Goal: Find specific page/section: Find specific page/section

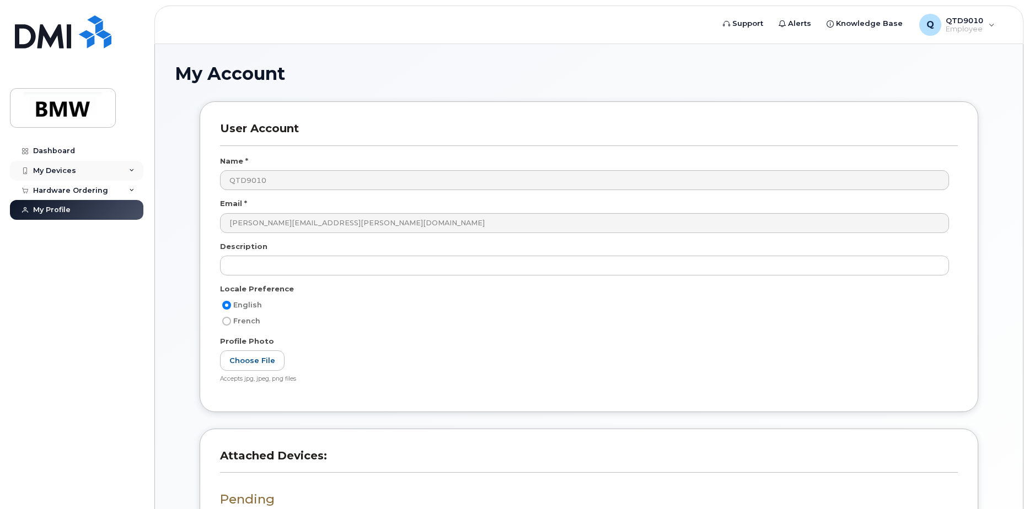
click at [63, 165] on div "My Devices" at bounding box center [76, 171] width 133 height 20
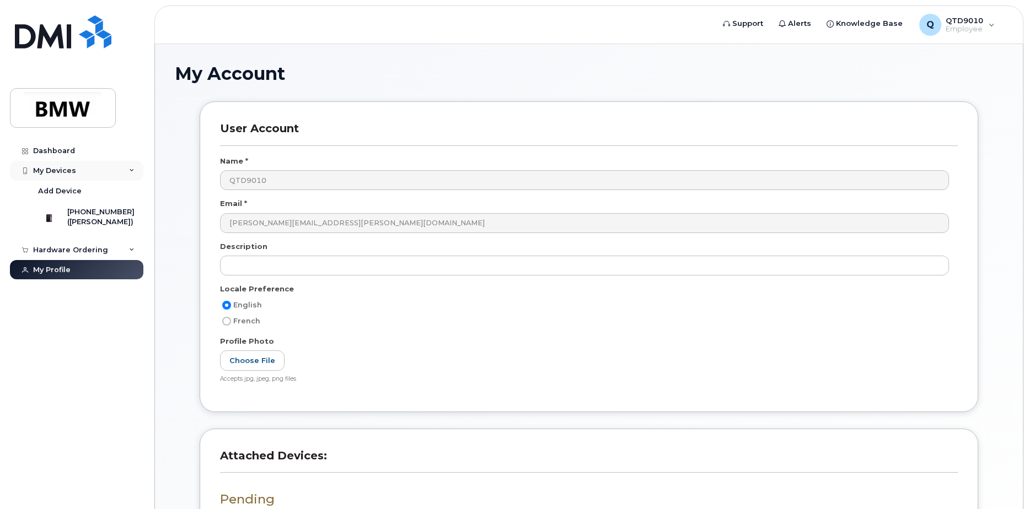
click at [134, 172] on div "My Devices" at bounding box center [76, 171] width 133 height 20
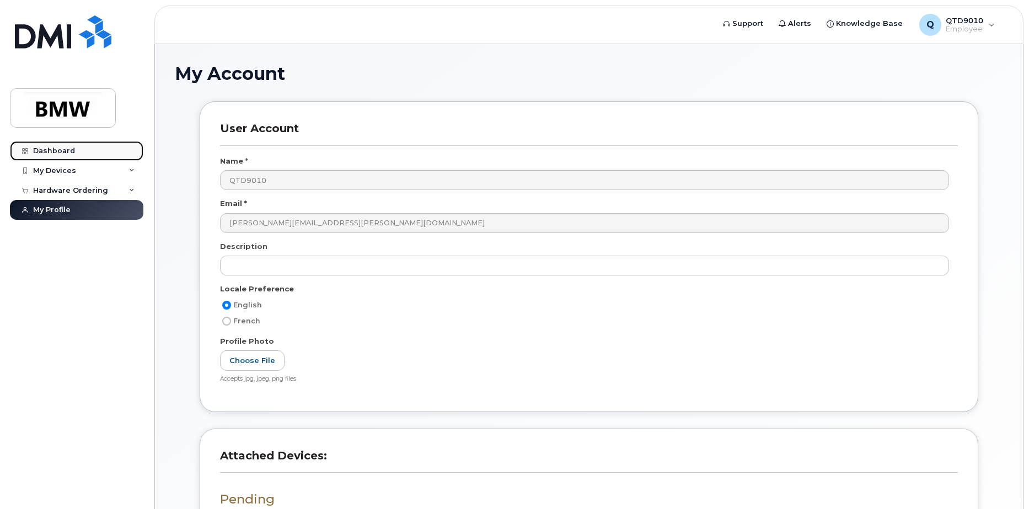
click at [42, 152] on div "Dashboard" at bounding box center [54, 151] width 42 height 9
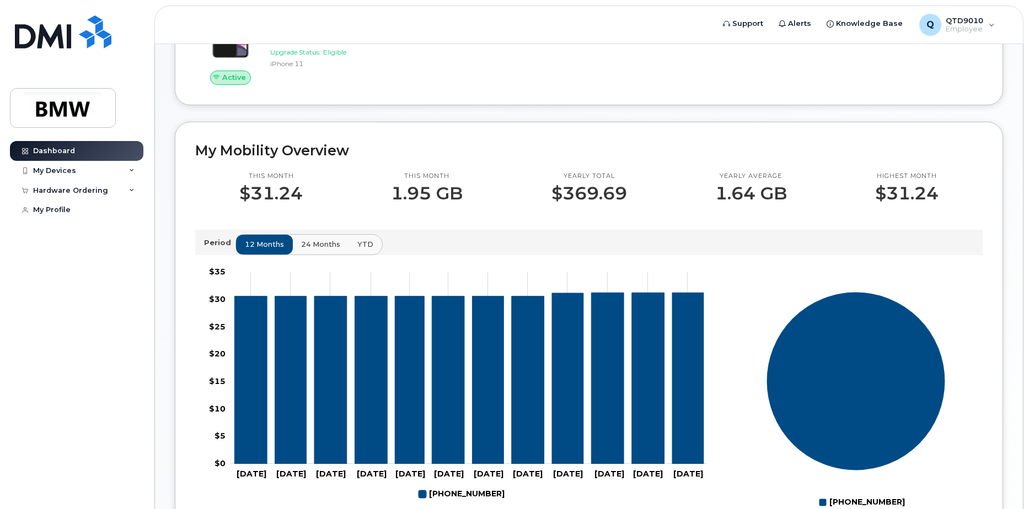
scroll to position [46, 0]
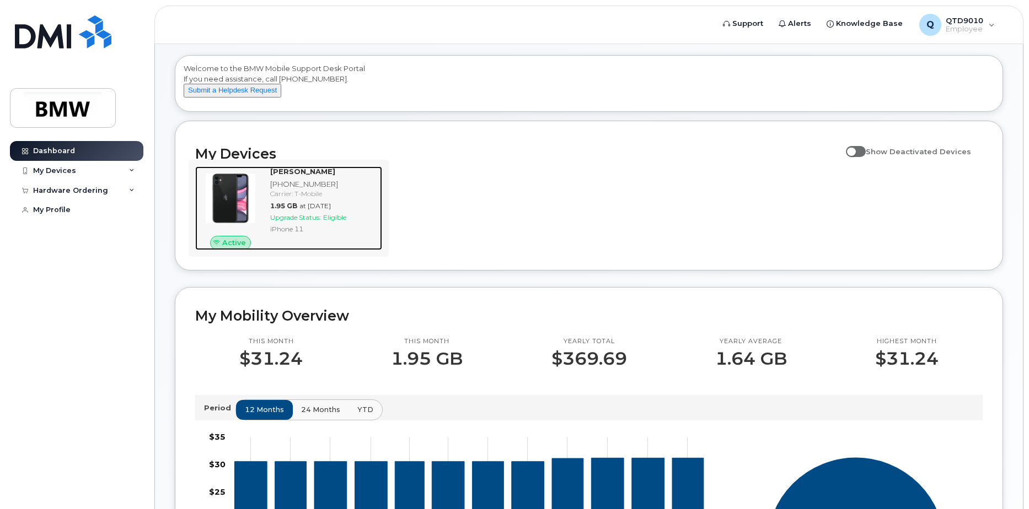
click at [240, 216] on img at bounding box center [230, 198] width 53 height 53
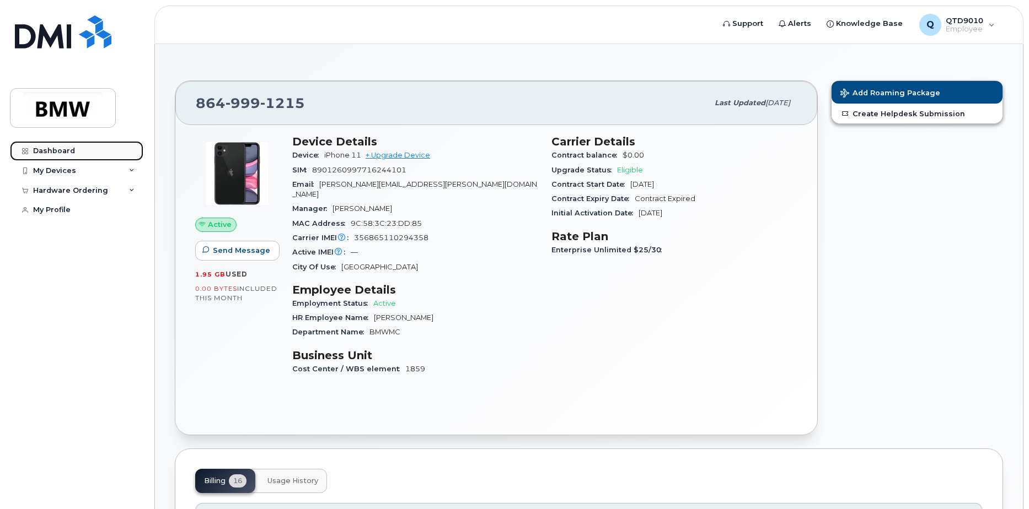
click at [50, 145] on link "Dashboard" at bounding box center [76, 151] width 133 height 20
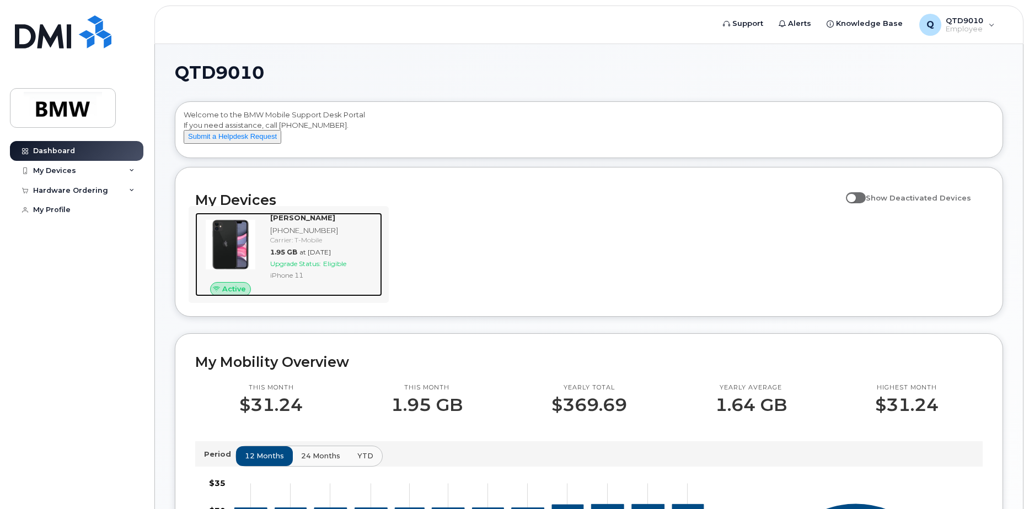
click at [241, 249] on img at bounding box center [230, 244] width 53 height 53
